Goal: Transaction & Acquisition: Purchase product/service

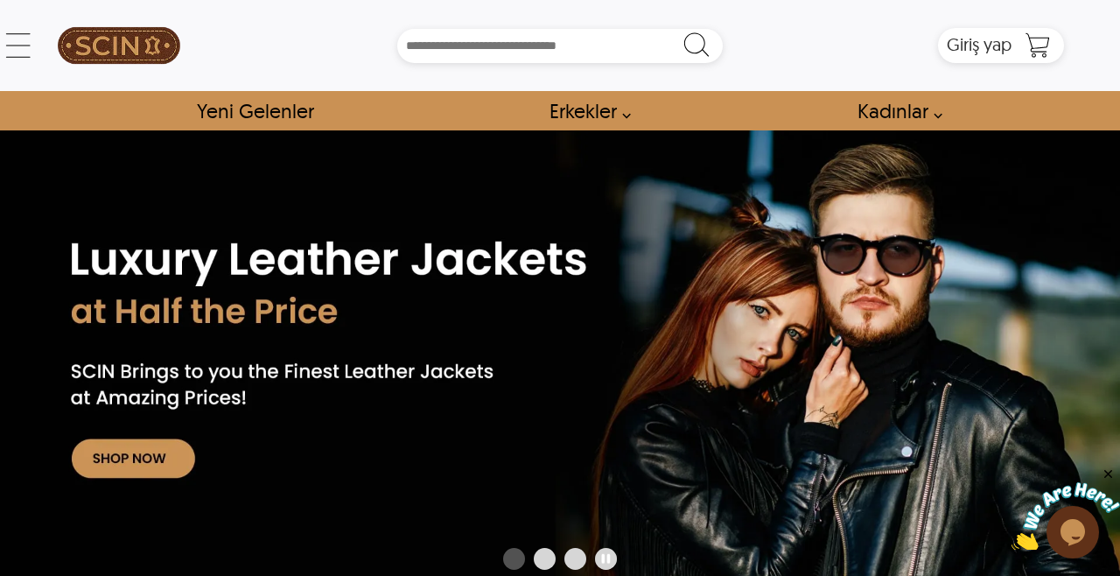
click at [585, 113] on font "Erkekler" at bounding box center [582, 110] width 67 height 25
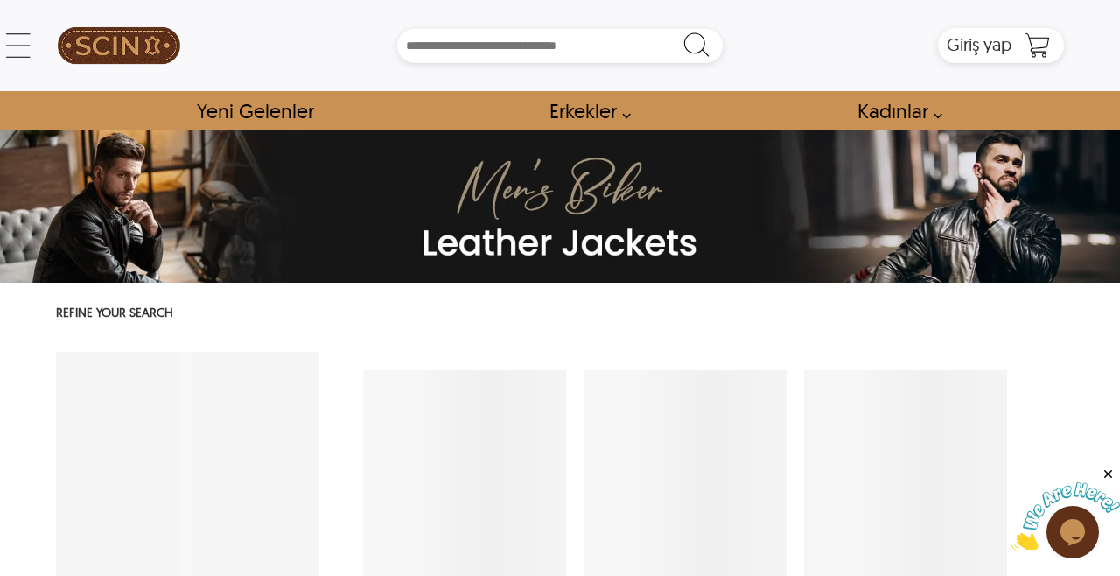
select select "********"
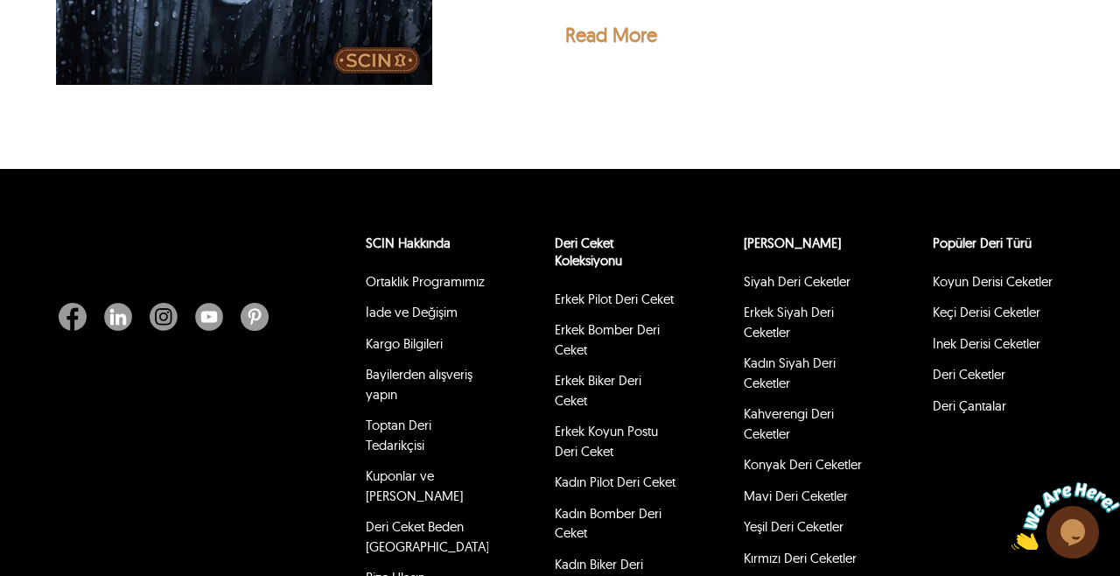
scroll to position [4363, 0]
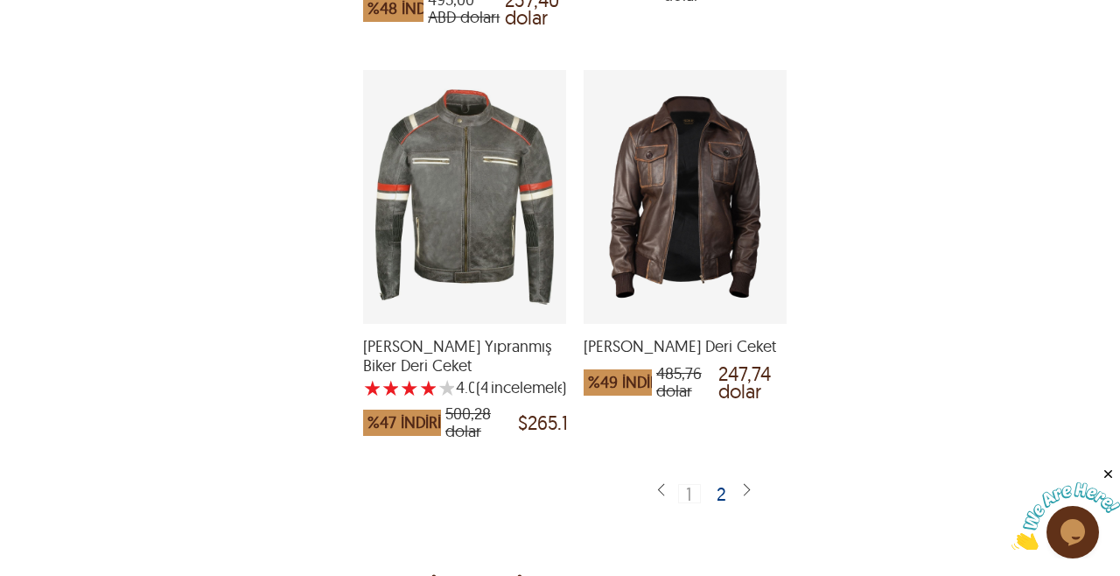
click at [723, 482] on font "2" at bounding box center [721, 493] width 10 height 23
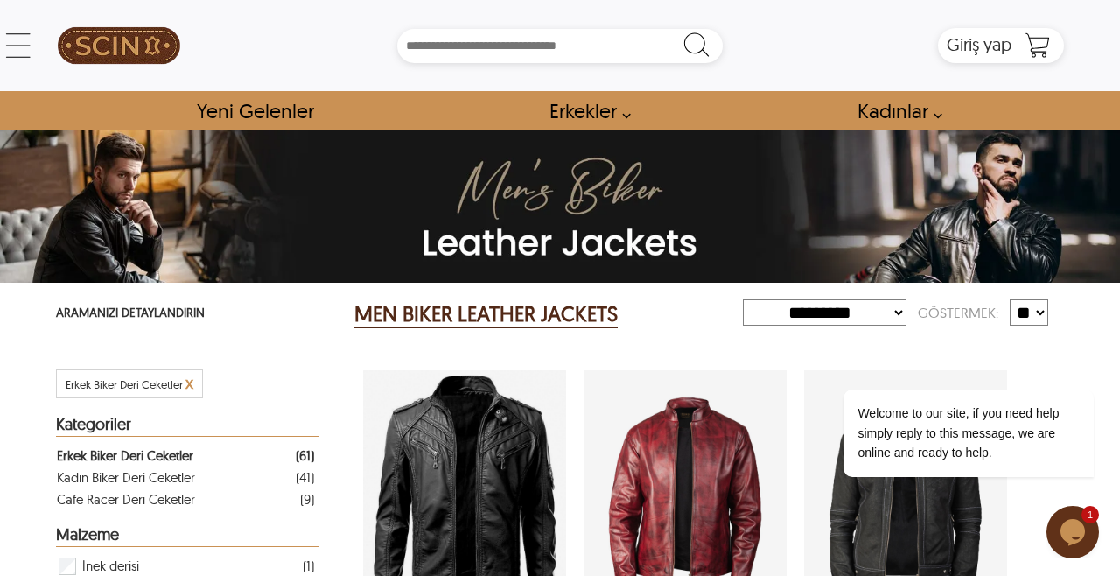
click at [875, 316] on div "Welcome to our site, if you need help simply reply to this message, we are onli…" at bounding box center [944, 360] width 315 height 266
click at [592, 81] on div "← Menü Yeni Gelenler Erkek Deri Ceketler Pilot Deri Ceketler Bomber Deri Ceketl…" at bounding box center [560, 45] width 1008 height 91
click at [594, 108] on font "Erkekler" at bounding box center [582, 110] width 67 height 25
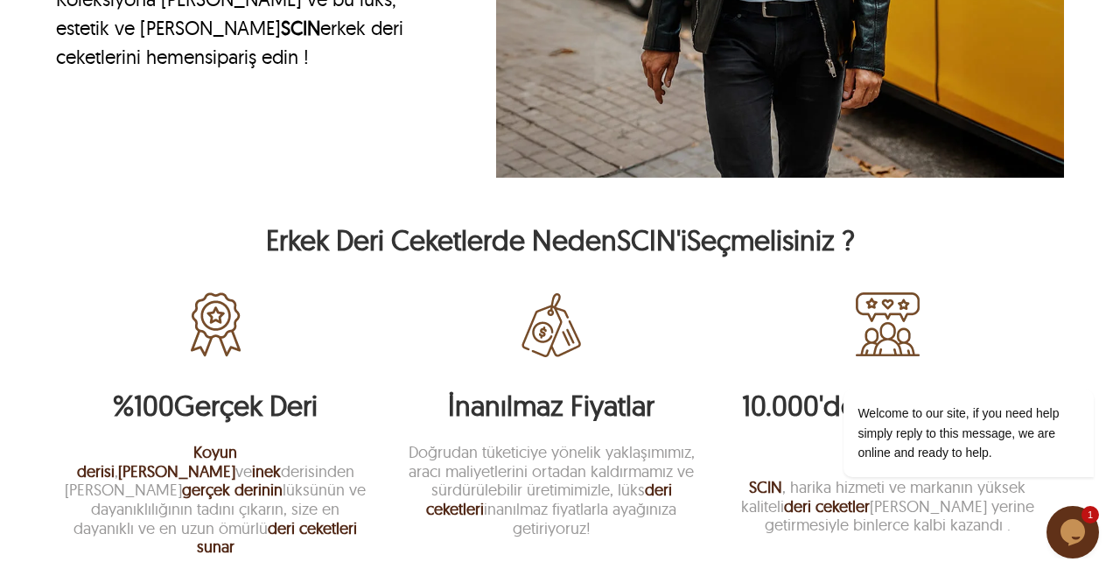
scroll to position [2678, 0]
